Goal: Task Accomplishment & Management: Manage account settings

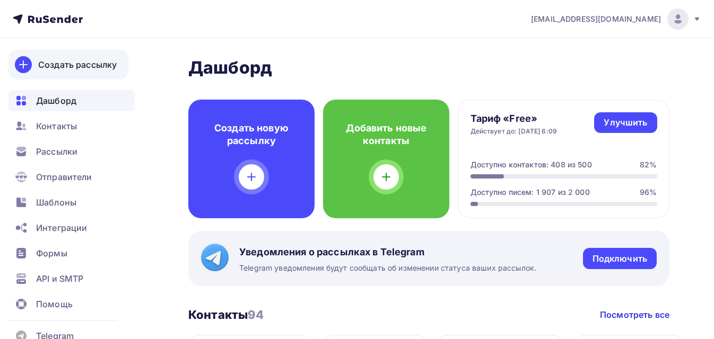
click at [91, 71] on link "Создать рассылку" at bounding box center [68, 65] width 120 height 30
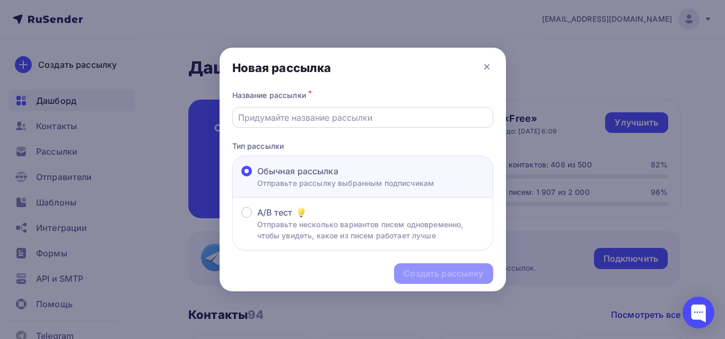
click at [300, 119] on input "text" at bounding box center [362, 117] width 249 height 13
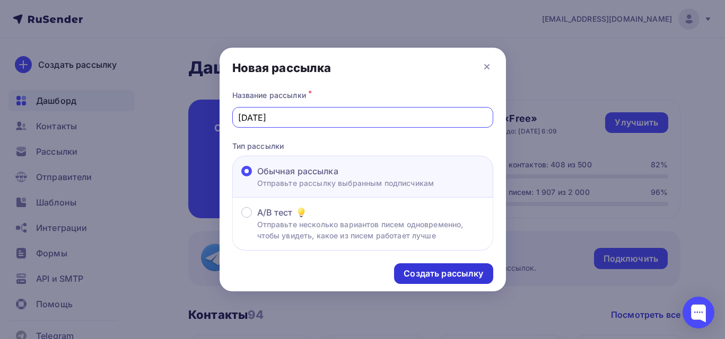
type input "[DATE]"
click at [435, 272] on div "Создать рассылку" at bounding box center [443, 274] width 80 height 12
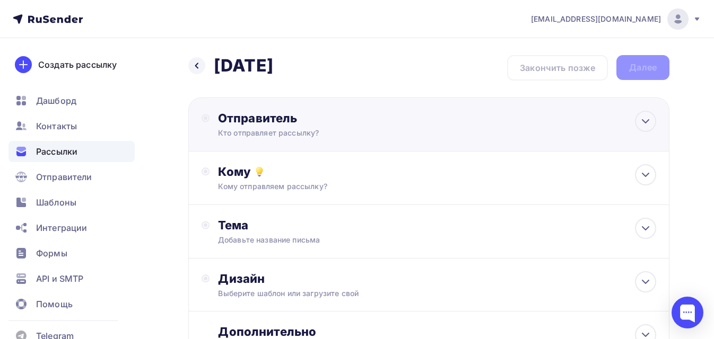
click at [325, 131] on div "Кто отправляет рассылку?" at bounding box center [321, 133] width 207 height 11
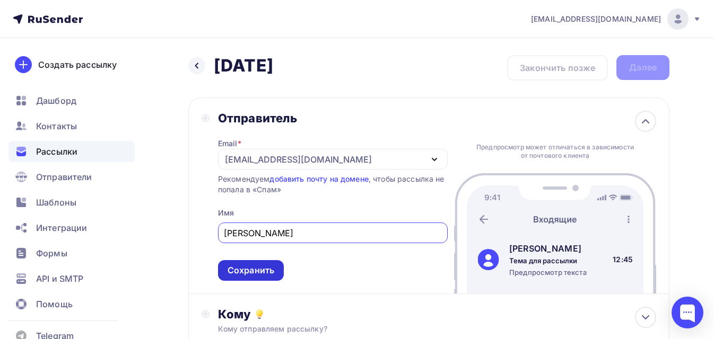
type input "[PERSON_NAME]"
click at [231, 280] on div "Сохранить" at bounding box center [251, 270] width 66 height 21
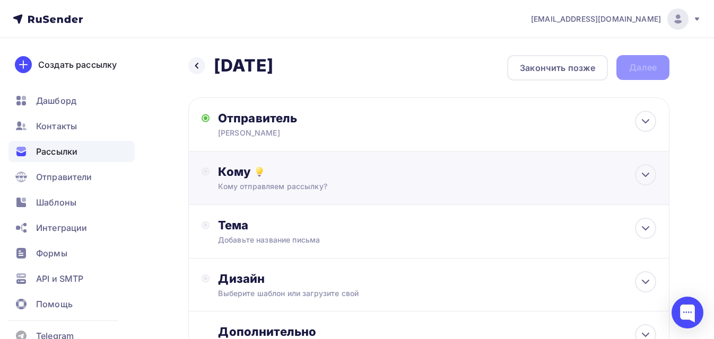
click at [251, 192] on div "Кому Кому отправляем рассылку? Списки получателей Выберите список Все списки id…" at bounding box center [428, 179] width 481 height 54
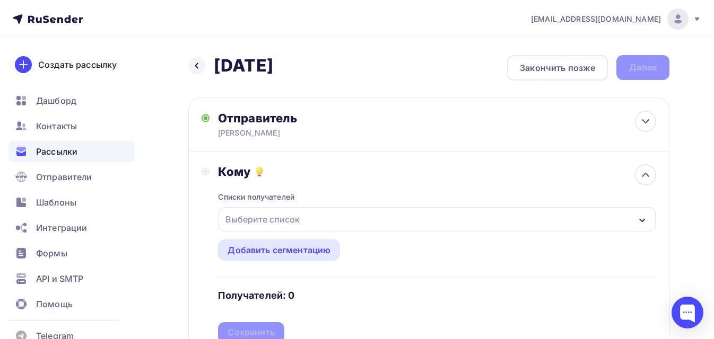
click at [250, 221] on div "Выберите список" at bounding box center [262, 219] width 83 height 19
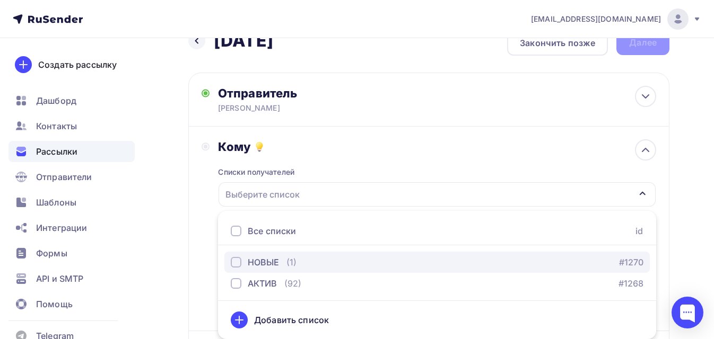
click at [246, 266] on div "НОВЫЕ" at bounding box center [255, 262] width 48 height 13
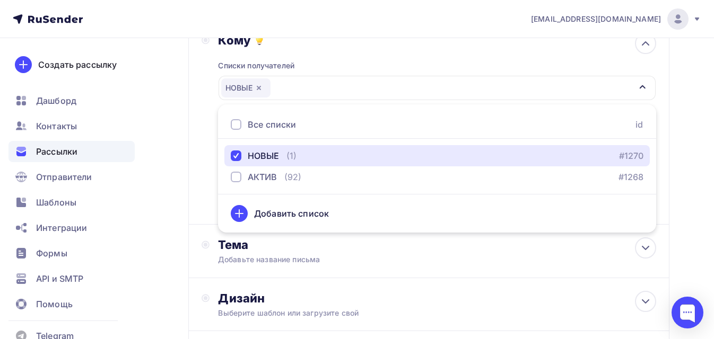
scroll to position [157, 0]
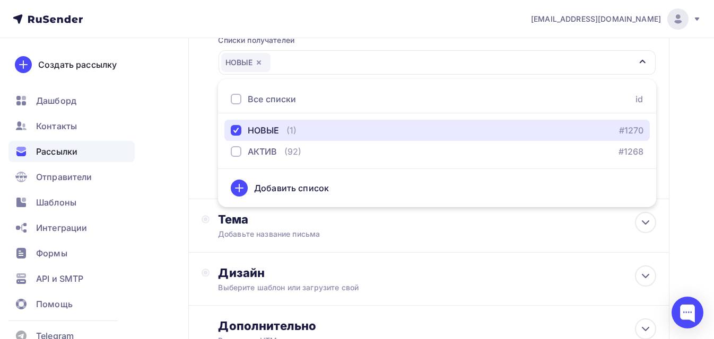
click at [224, 120] on button "НОВЫЕ (1) #1270" at bounding box center [436, 130] width 425 height 21
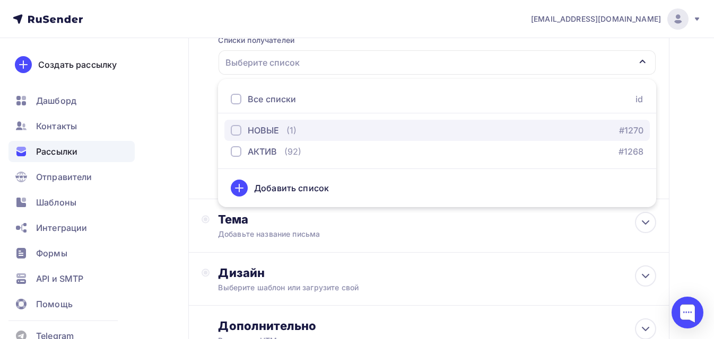
click at [288, 134] on div "(1)" at bounding box center [291, 130] width 10 height 13
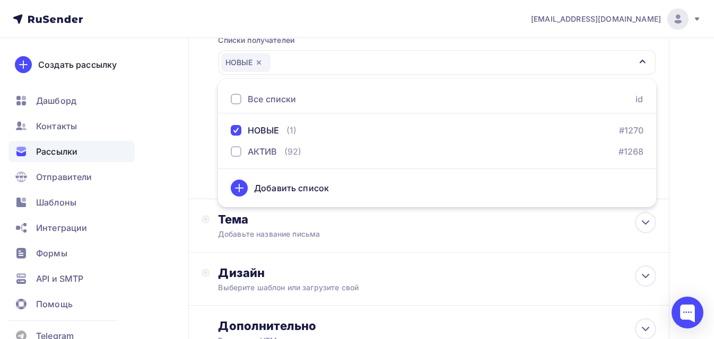
click at [199, 124] on div "Кому Списки получателей НОВЫЕ Все списки id НОВЫЕ (1) #1270 АКТИВ (92) #1268 До…" at bounding box center [428, 97] width 481 height 205
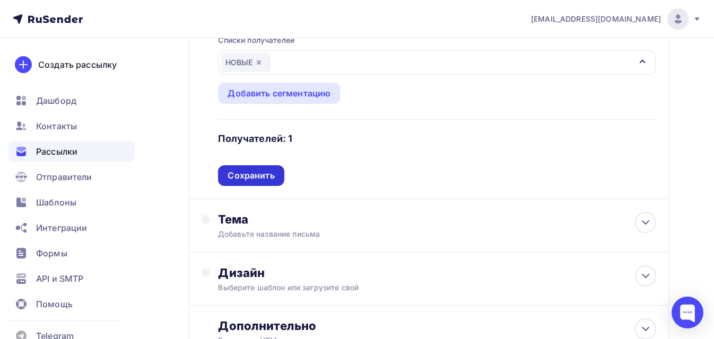
click at [247, 178] on div "Сохранить" at bounding box center [250, 176] width 47 height 12
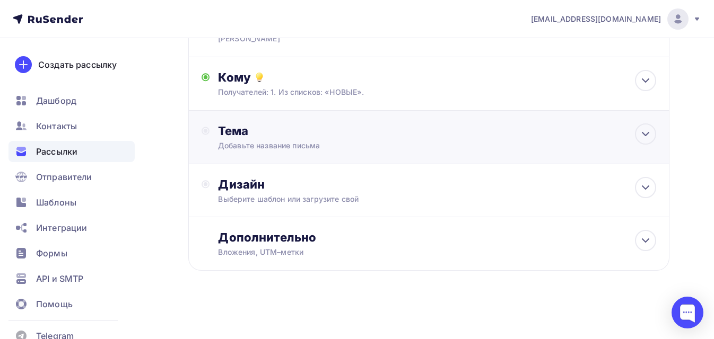
click at [243, 137] on div "Тема" at bounding box center [322, 131] width 209 height 15
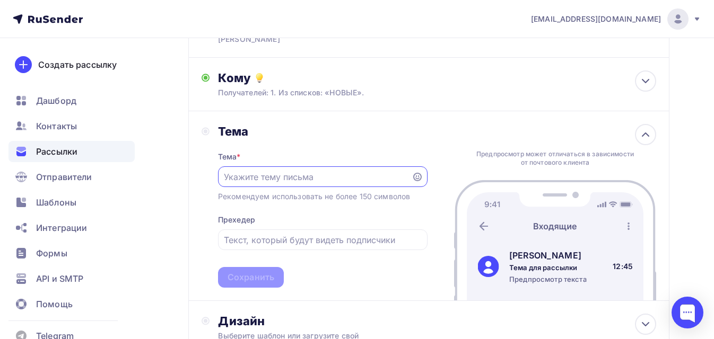
scroll to position [0, 0]
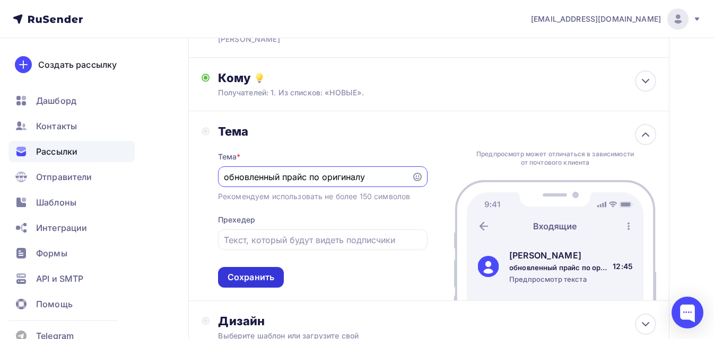
type input "обновленный прайс по оригиналу"
click at [234, 277] on div "Сохранить" at bounding box center [250, 277] width 47 height 12
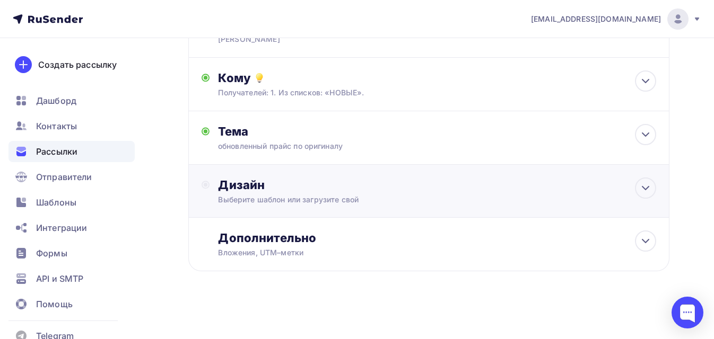
click at [344, 204] on div "Выберите шаблон или загрузите свой" at bounding box center [415, 200] width 394 height 11
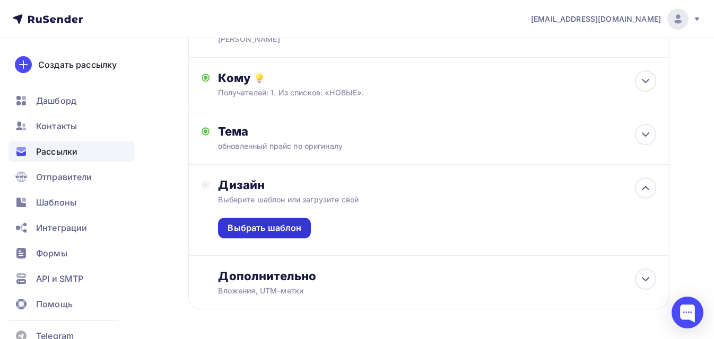
click at [266, 221] on div "Выбрать шаблон" at bounding box center [264, 228] width 93 height 21
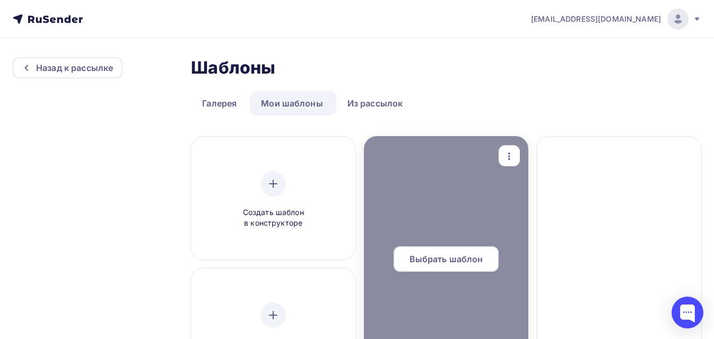
click at [427, 257] on span "Выбрать шаблон" at bounding box center [446, 259] width 74 height 13
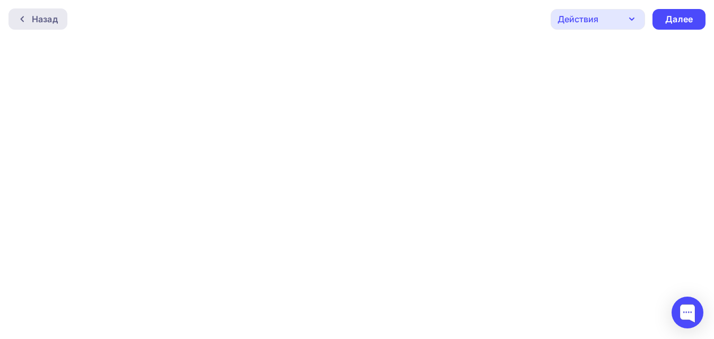
click at [38, 16] on div "Назад" at bounding box center [45, 19] width 26 height 13
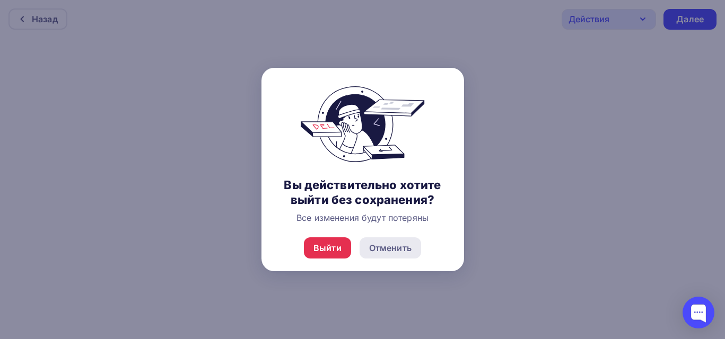
click at [402, 248] on div "Отменить" at bounding box center [390, 248] width 42 height 13
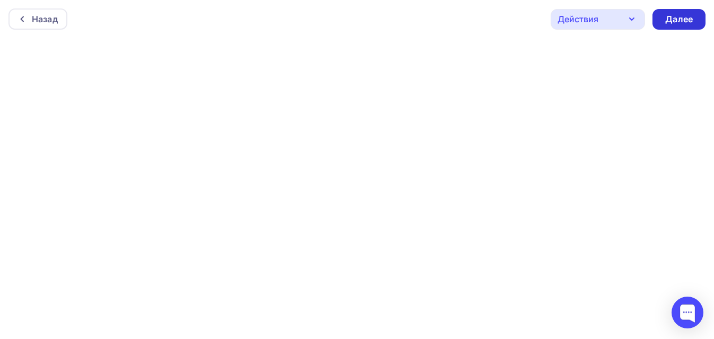
click at [676, 22] on div "Далее" at bounding box center [679, 19] width 28 height 12
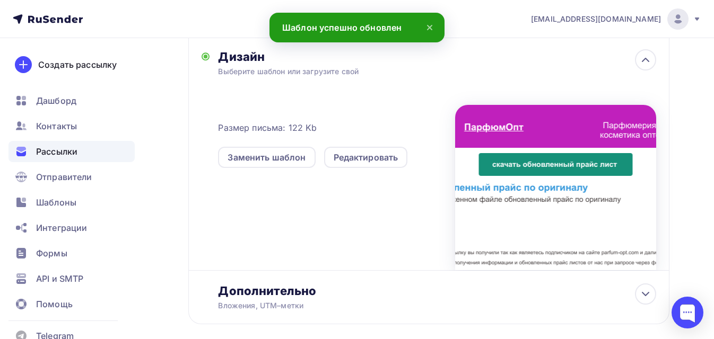
scroll to position [247, 0]
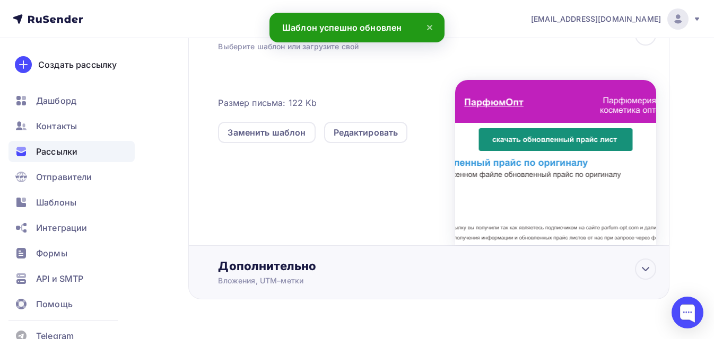
click at [428, 284] on div "Вложения, UTM–метки" at bounding box center [415, 281] width 394 height 11
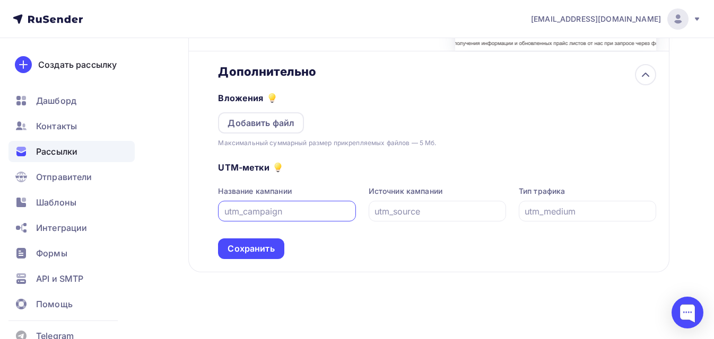
scroll to position [443, 0]
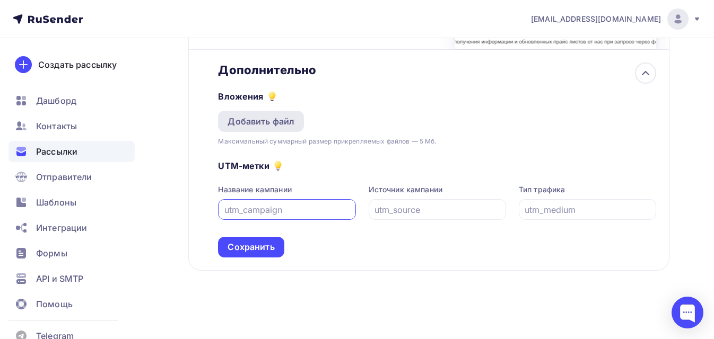
click at [277, 128] on div "Добавить файл" at bounding box center [261, 121] width 86 height 21
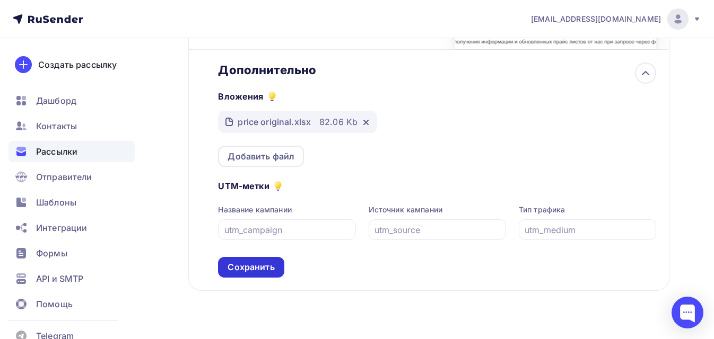
click at [270, 269] on div "Сохранить" at bounding box center [250, 267] width 47 height 12
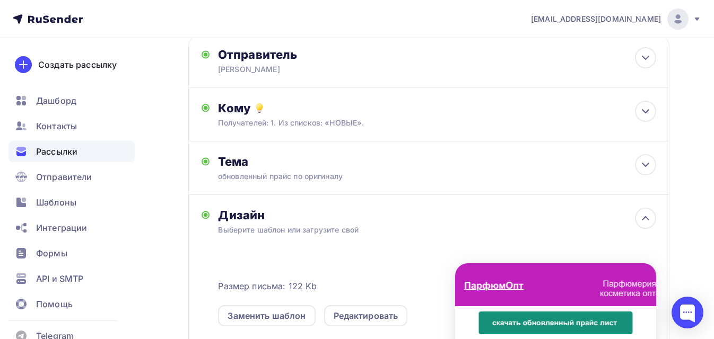
scroll to position [0, 0]
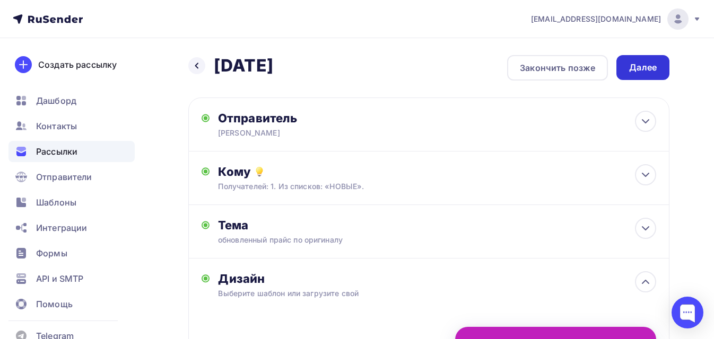
click at [637, 72] on div "Далее" at bounding box center [643, 67] width 28 height 12
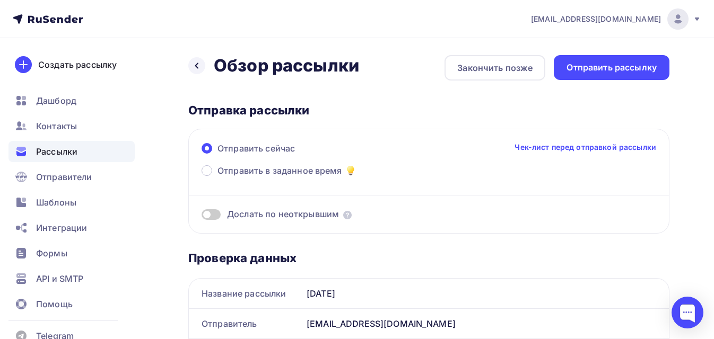
click at [615, 80] on div "Назад Обзор рассылки Обзор рассылки Закончить позже Отправить рассылку" at bounding box center [428, 67] width 481 height 25
click at [615, 72] on div "Отправить рассылку" at bounding box center [611, 67] width 90 height 12
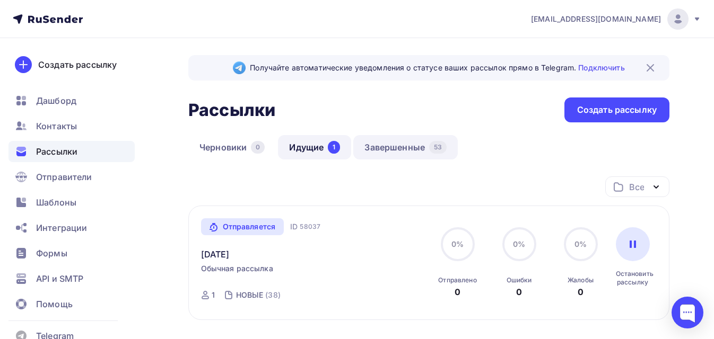
click at [371, 149] on link "Завершенные 53" at bounding box center [405, 147] width 104 height 24
click at [304, 143] on link "Идущие 1" at bounding box center [314, 147] width 73 height 24
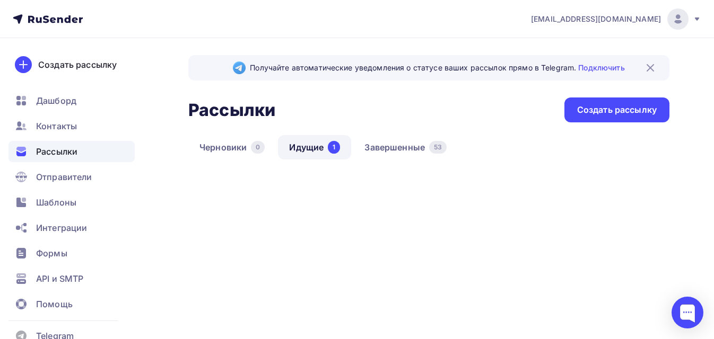
click at [384, 145] on link "Завершенные 53" at bounding box center [405, 147] width 104 height 24
click at [375, 147] on link "Завершенные 54" at bounding box center [407, 147] width 104 height 24
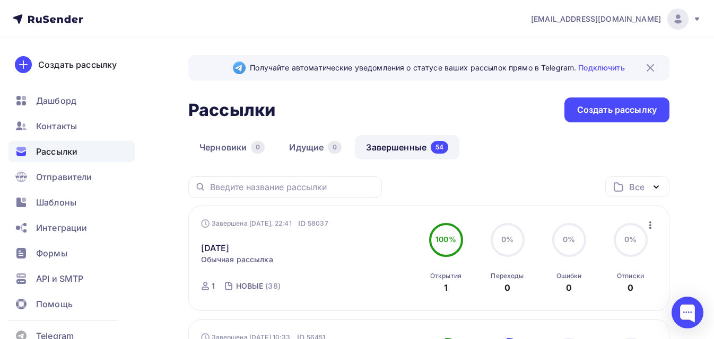
click at [644, 227] on icon "button" at bounding box center [650, 225] width 13 height 13
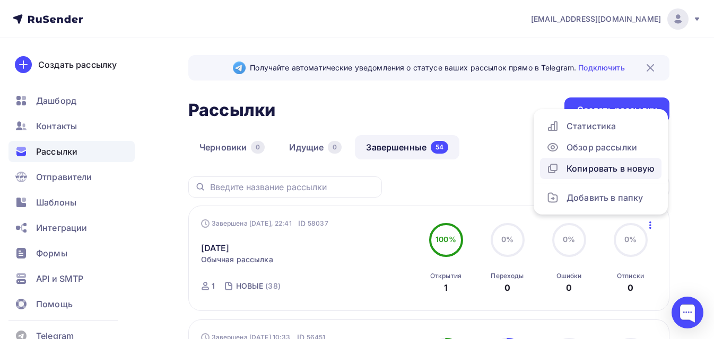
click at [598, 172] on div "Копировать в новую" at bounding box center [600, 168] width 109 height 13
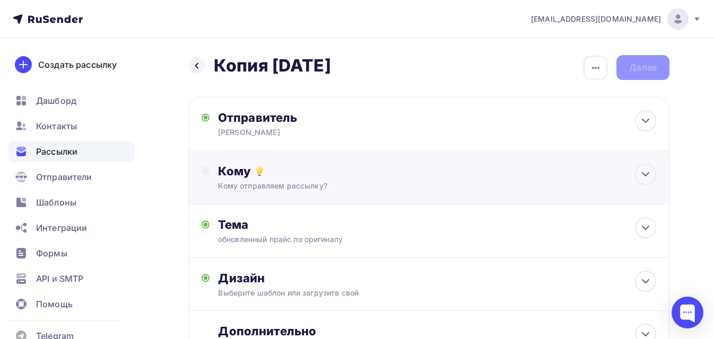
click at [311, 173] on div "Кому" at bounding box center [437, 171] width 438 height 15
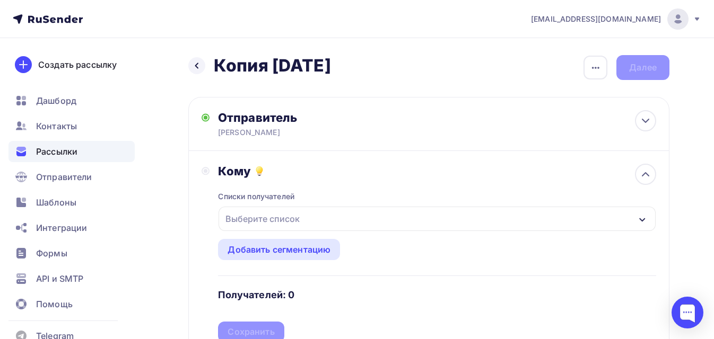
click at [266, 221] on div "Выберите список" at bounding box center [262, 218] width 83 height 19
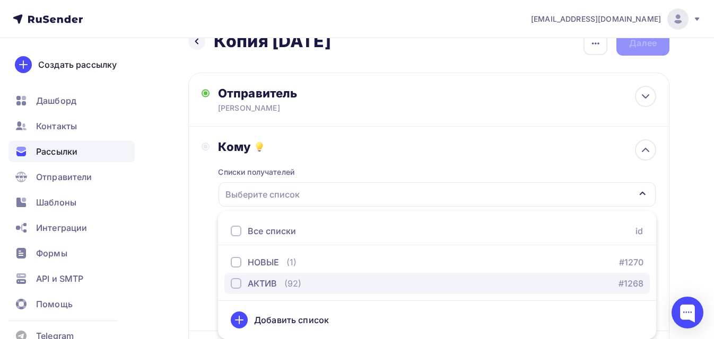
click at [241, 278] on div "АКТИВ" at bounding box center [254, 283] width 46 height 13
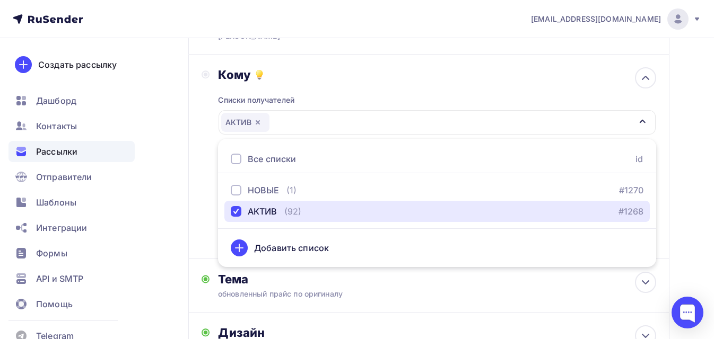
scroll to position [133, 0]
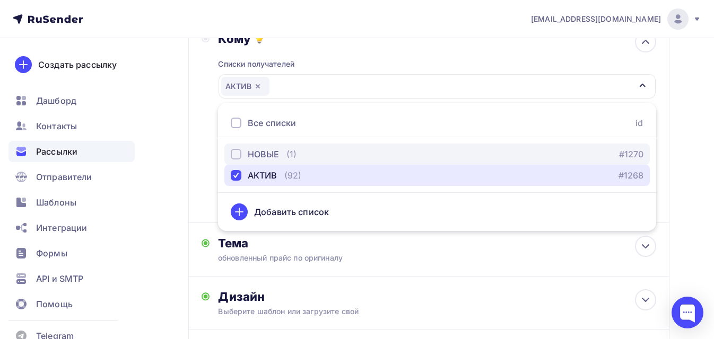
click at [224, 165] on button "АКТИВ (92) #1268" at bounding box center [436, 175] width 425 height 21
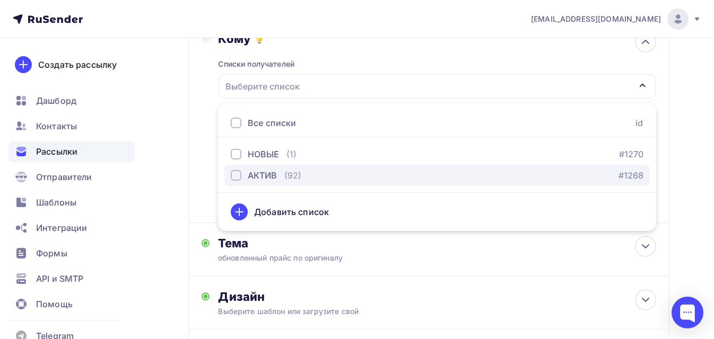
click at [232, 174] on div "button" at bounding box center [236, 175] width 11 height 11
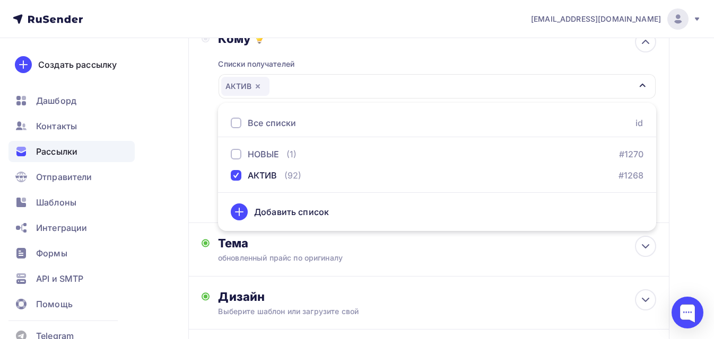
click at [193, 132] on div "Кому Списки получателей АКТИВ Все списки id НОВЫЕ (1) #1270 АКТИВ (92) #1268 До…" at bounding box center [428, 121] width 481 height 205
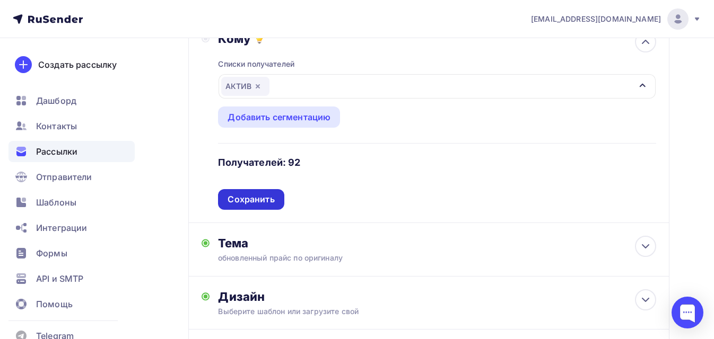
click at [247, 201] on div "Сохранить" at bounding box center [250, 199] width 47 height 12
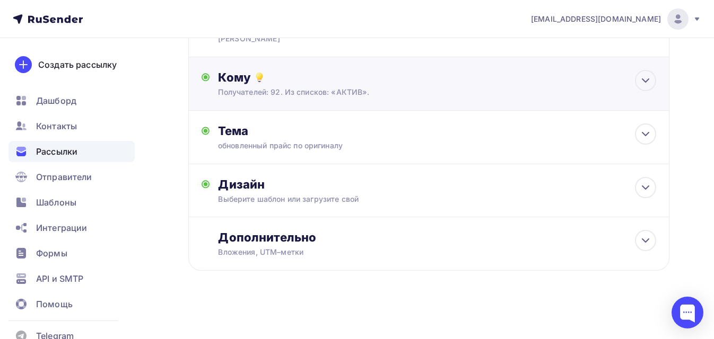
scroll to position [94, 0]
click at [276, 253] on div "Вложения, UTM–метки" at bounding box center [415, 252] width 394 height 11
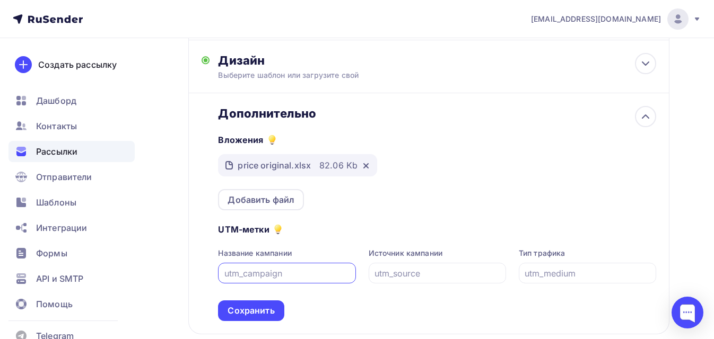
scroll to position [280, 0]
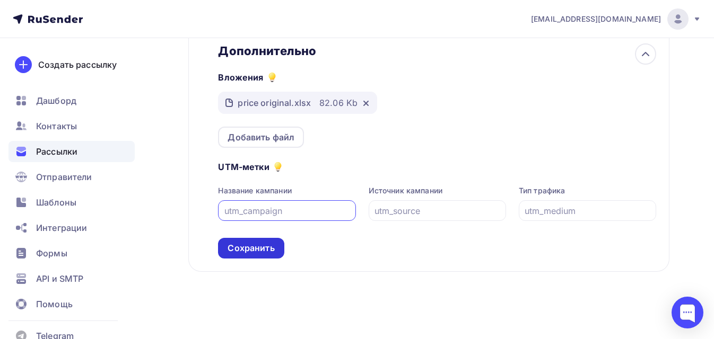
click at [253, 253] on div "Сохранить" at bounding box center [250, 248] width 47 height 12
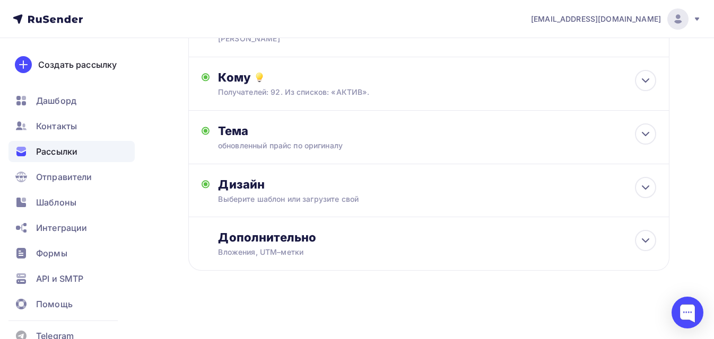
scroll to position [0, 0]
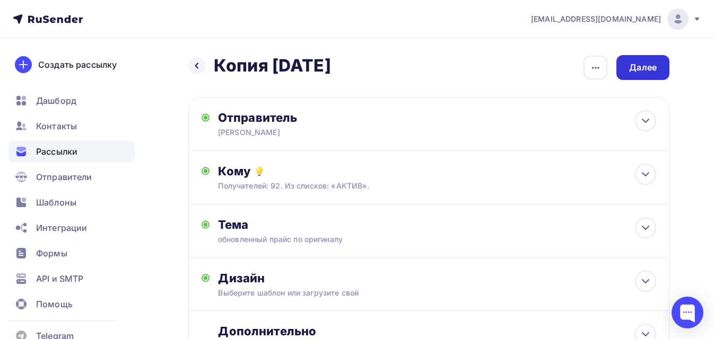
click at [638, 66] on div "Далее" at bounding box center [643, 67] width 28 height 12
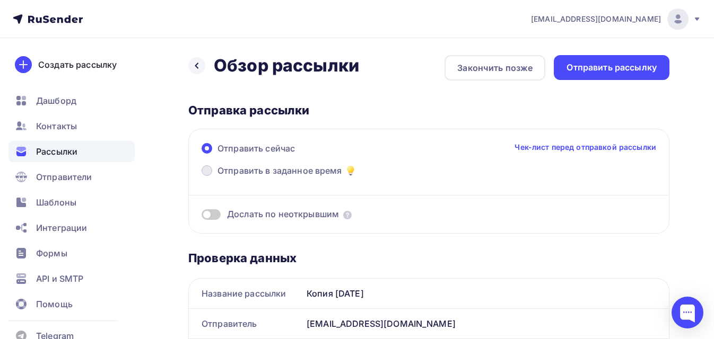
click at [254, 170] on span "Отправить в заданное время" at bounding box center [279, 170] width 125 height 13
click at [217, 177] on input "Отправить в заданное время" at bounding box center [217, 177] width 0 height 0
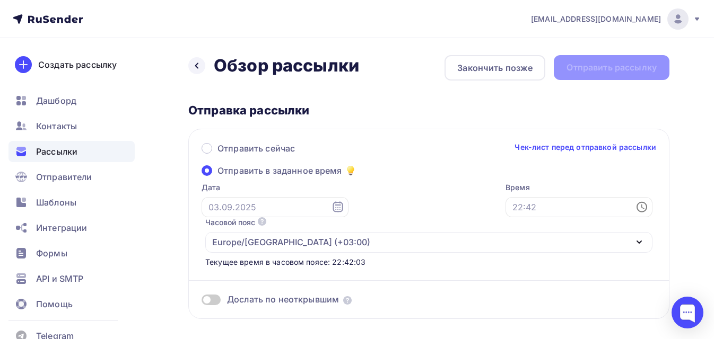
click at [331, 212] on icon at bounding box center [337, 207] width 13 height 13
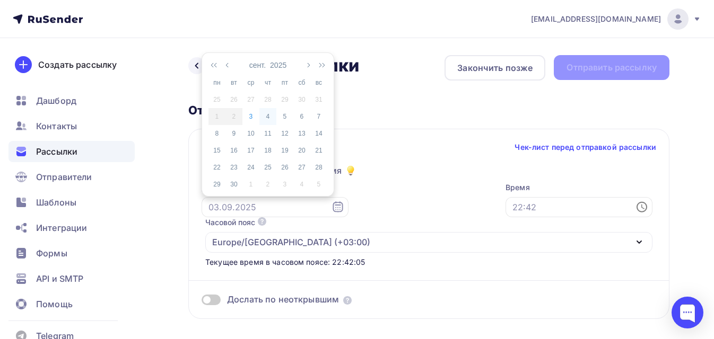
click at [265, 116] on div "4" at bounding box center [267, 117] width 17 height 10
type input "[DATE]"
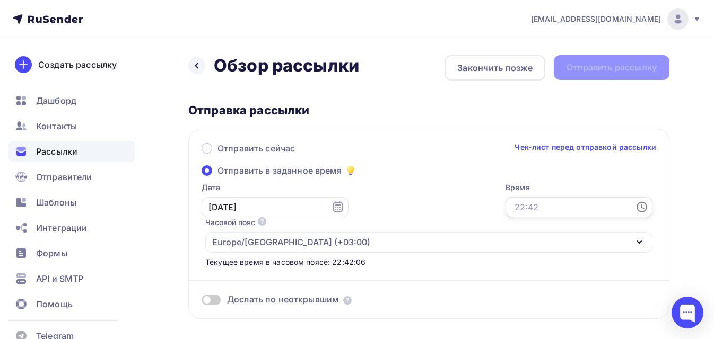
click at [556, 209] on input "text" at bounding box center [578, 207] width 147 height 20
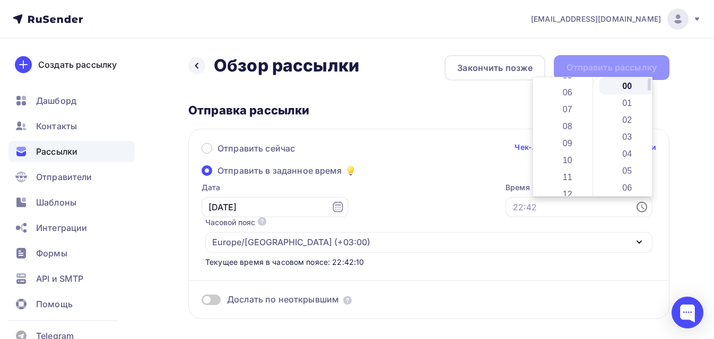
drag, startPoint x: 588, startPoint y: 97, endPoint x: 592, endPoint y: 119, distance: 22.6
click at [592, 119] on div "00 01 02 03 04 05 06 07 08 09 10 11 12 13 14 15 16 17 18 19 20 21 22 23 00 01 0…" at bounding box center [592, 136] width 119 height 119
click at [568, 161] on li "10" at bounding box center [568, 160] width 58 height 17
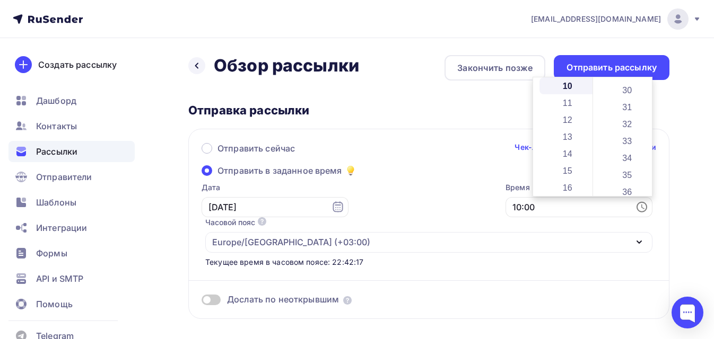
scroll to position [575, 0]
drag, startPoint x: 649, startPoint y: 85, endPoint x: 654, endPoint y: 146, distance: 61.1
click at [654, 146] on body "[EMAIL_ADDRESS][DOMAIN_NAME] Аккаунт Тарифы Выйти Создать рассылку [GEOGRAPHIC_…" at bounding box center [357, 169] width 714 height 339
click at [620, 185] on li "40" at bounding box center [628, 189] width 58 height 17
type input "10:40"
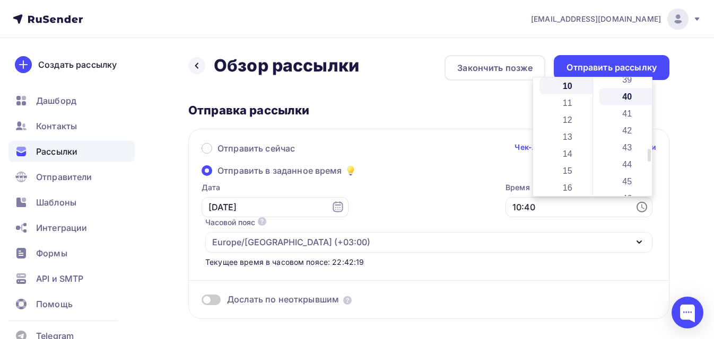
scroll to position [679, 0]
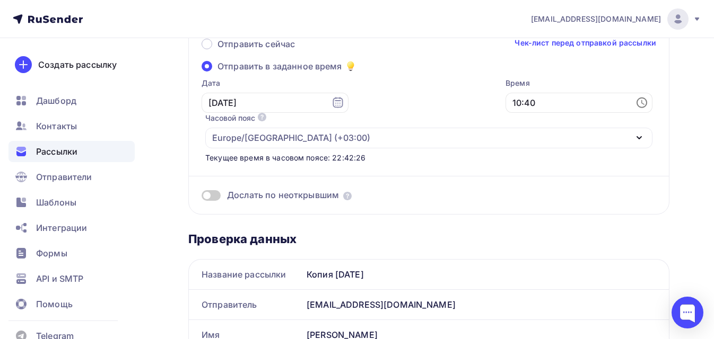
scroll to position [0, 0]
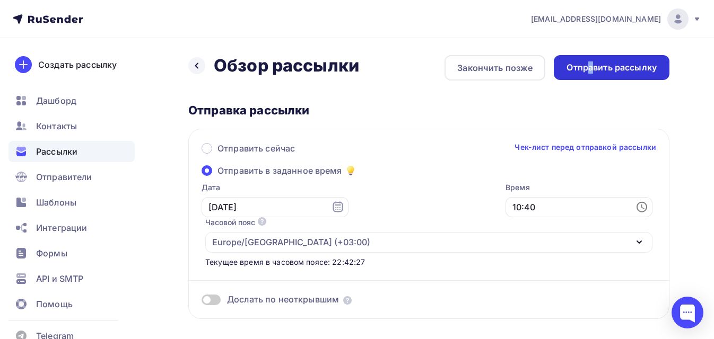
click at [590, 68] on div "Отправить рассылку" at bounding box center [611, 67] width 90 height 12
